Goal: Check status

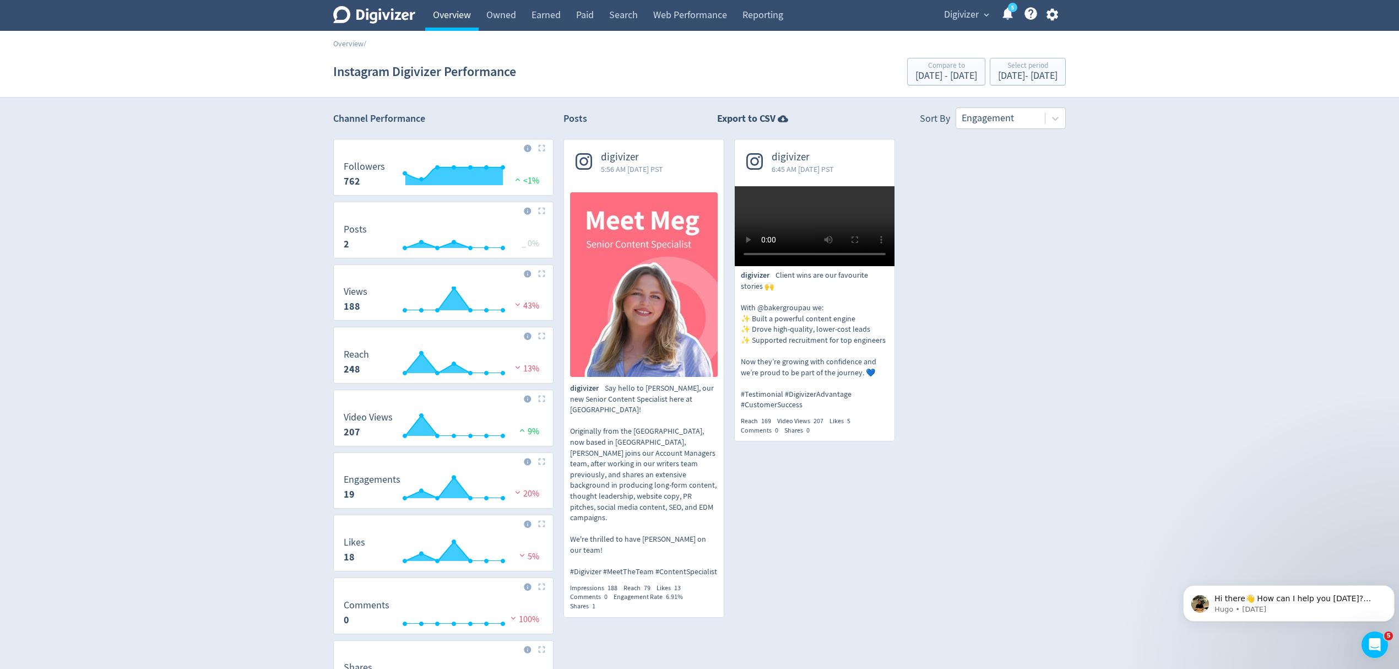
click at [455, 25] on link "Overview" at bounding box center [451, 15] width 53 height 31
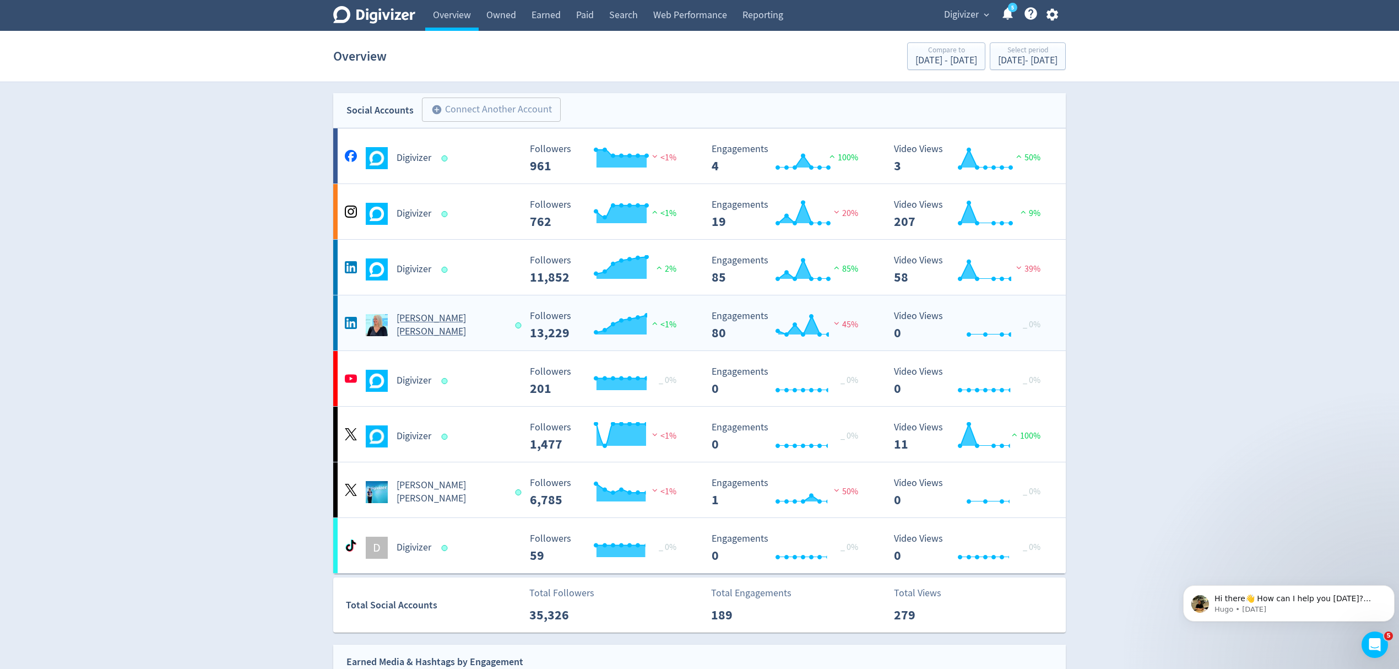
click at [475, 334] on div "[PERSON_NAME] [PERSON_NAME]" at bounding box center [431, 325] width 178 height 26
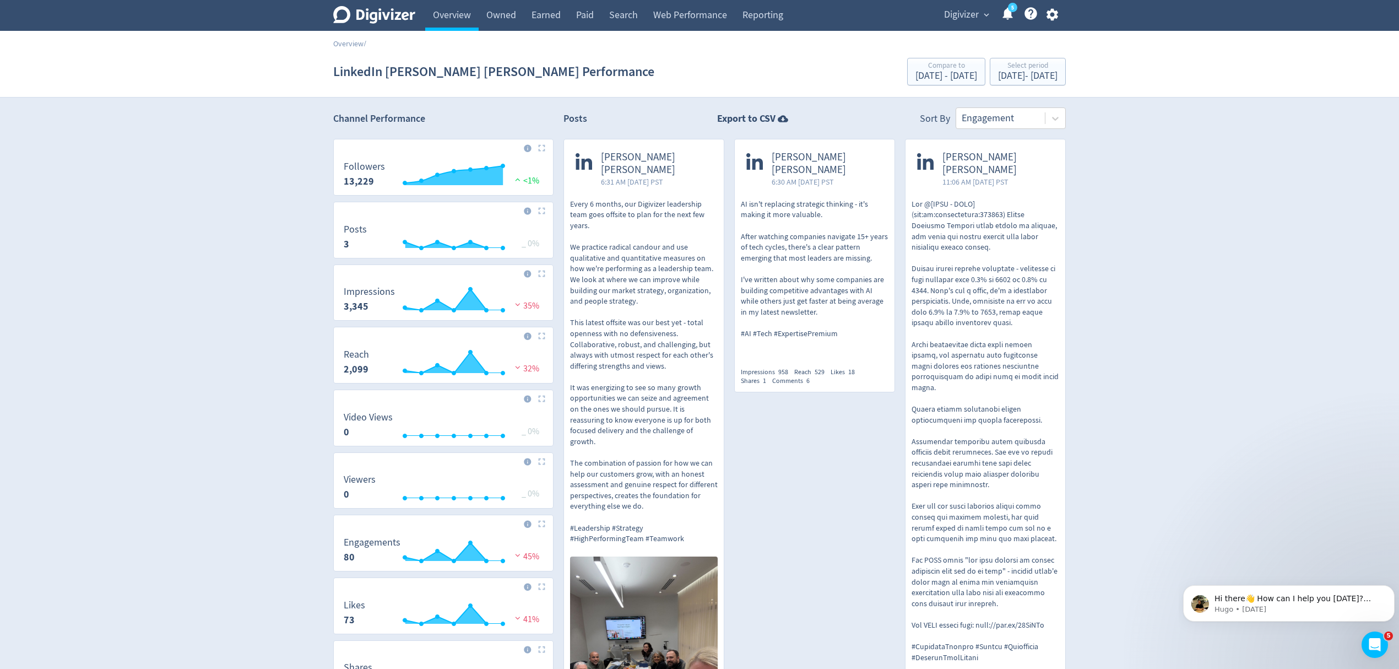
scroll to position [73, 0]
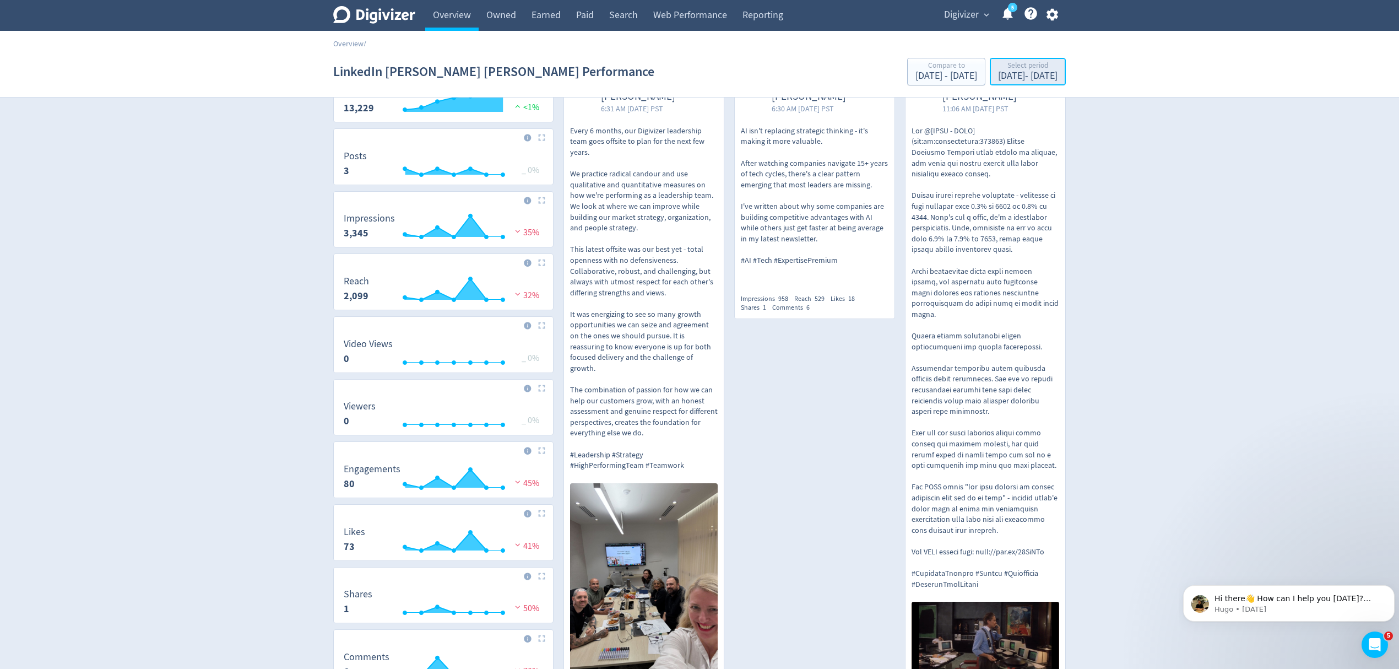
click at [998, 75] on div "[DATE] - [DATE]" at bounding box center [1027, 76] width 59 height 10
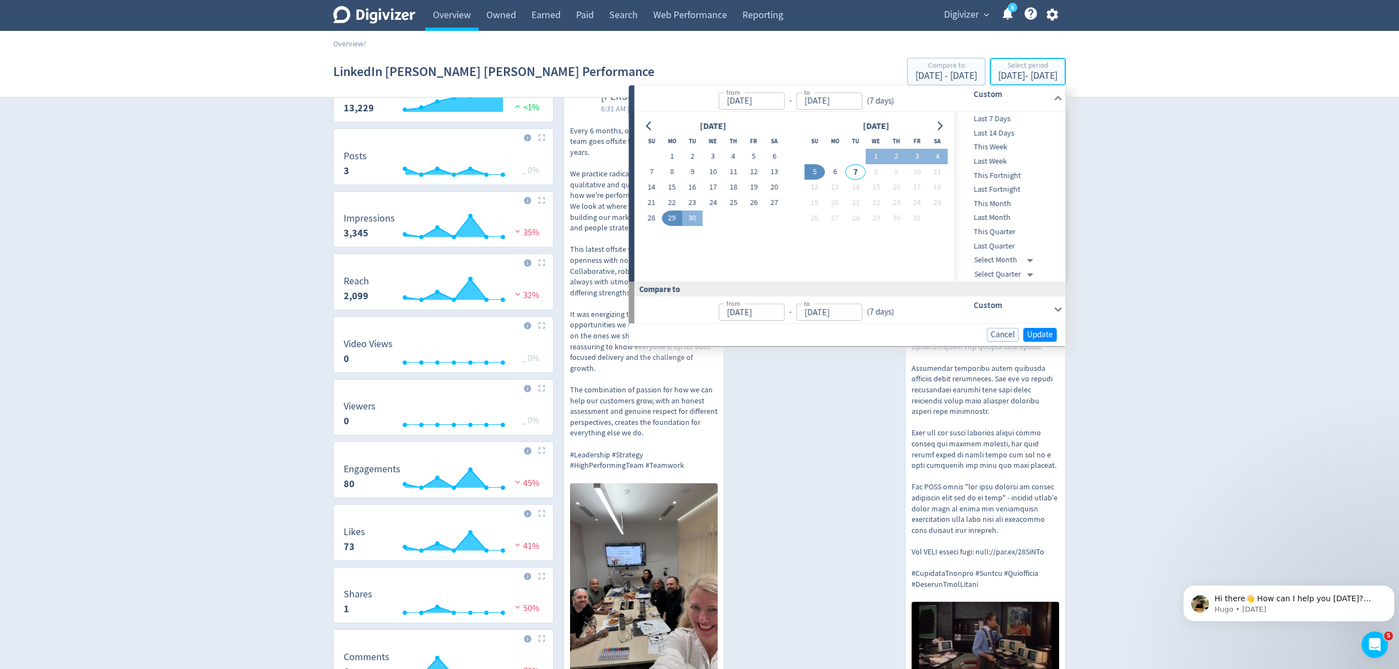
type input "[DATE]"
click at [987, 113] on span "Last 7 Days" at bounding box center [1008, 119] width 109 height 12
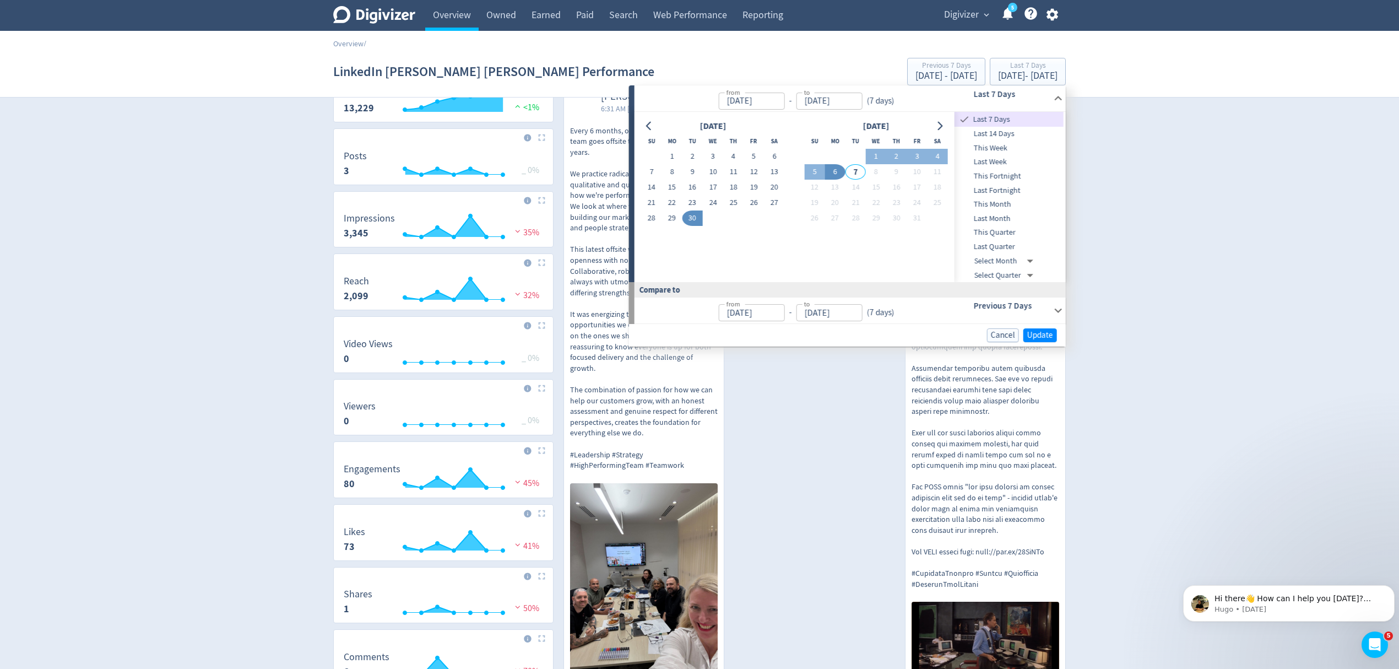
type input "[DATE]"
click at [1040, 331] on span "Update" at bounding box center [1040, 335] width 26 height 8
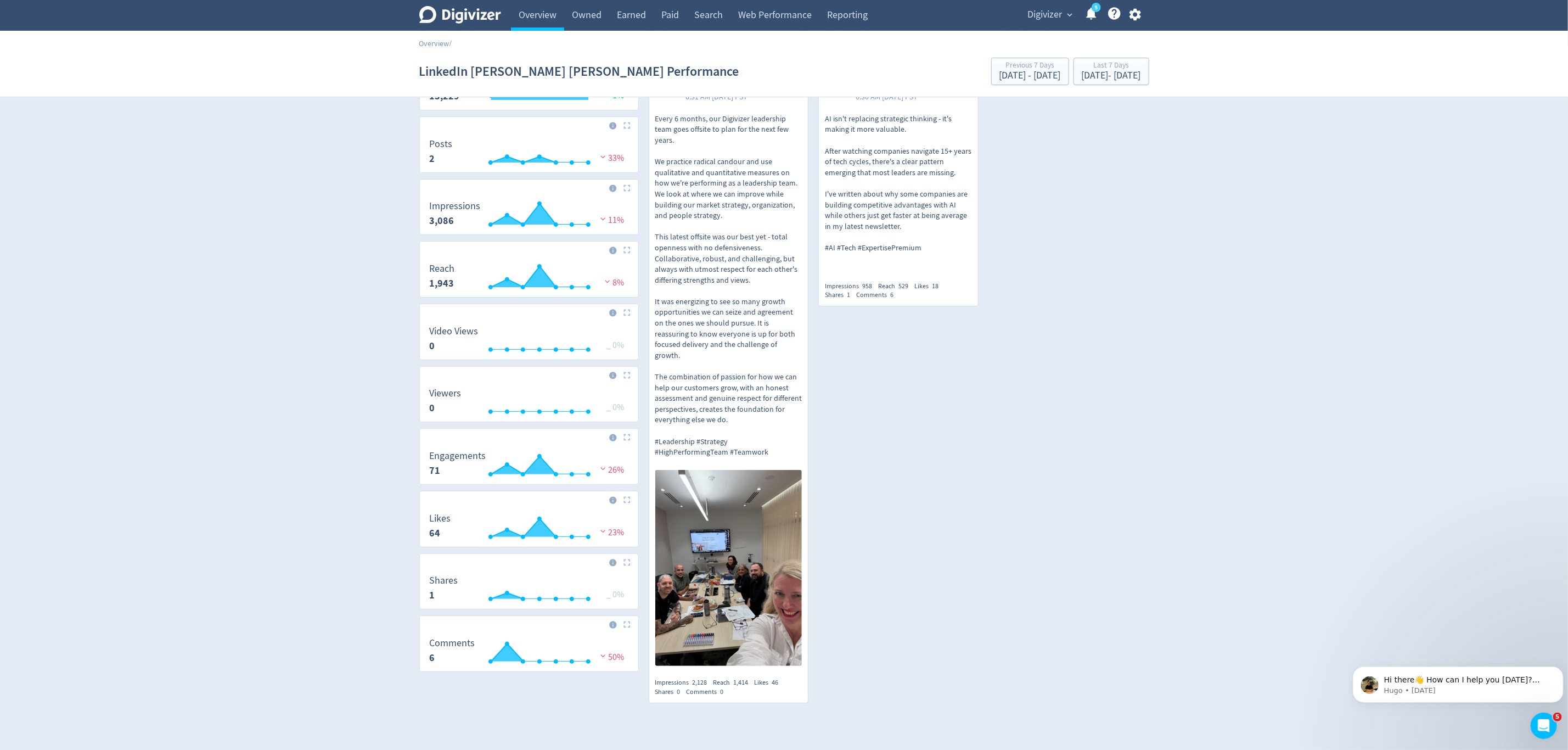
scroll to position [115, 0]
